Goal: Navigation & Orientation: Find specific page/section

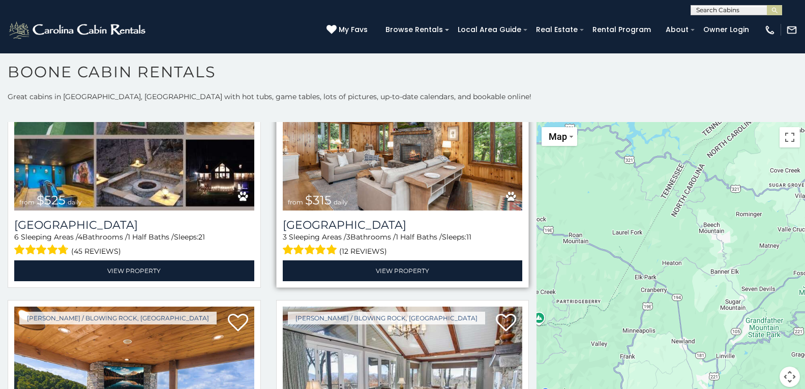
scroll to position [361, 0]
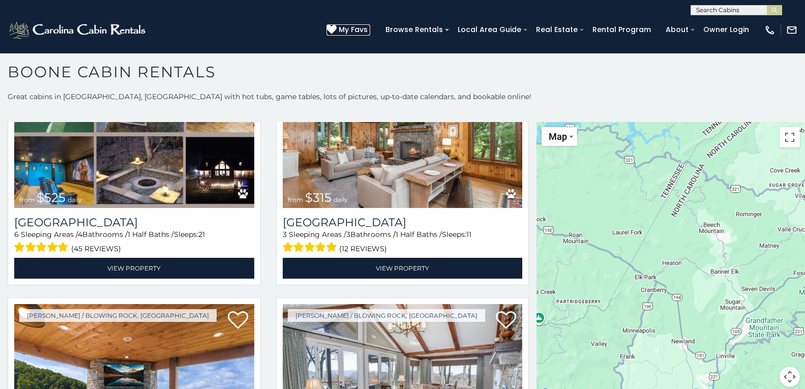
click at [334, 28] on icon at bounding box center [332, 29] width 10 height 10
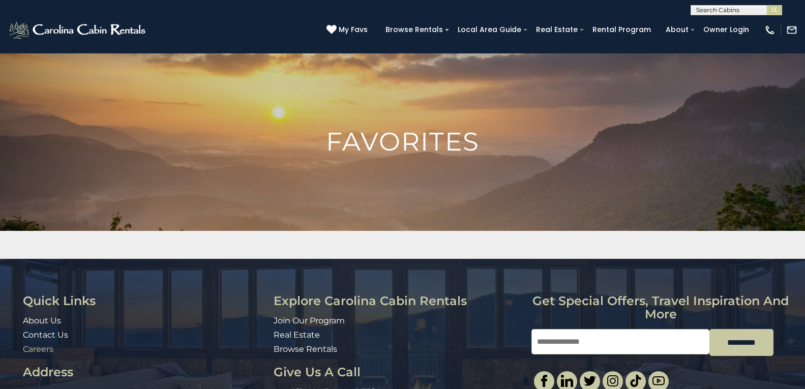
scroll to position [8, 0]
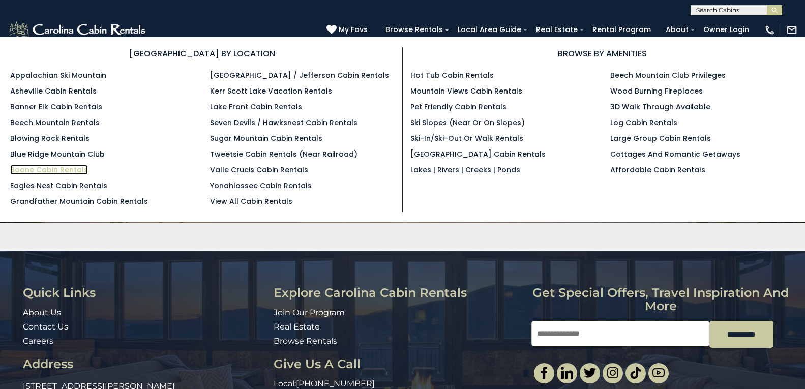
click at [24, 166] on link "Boone Cabin Rentals" at bounding box center [49, 170] width 78 height 10
